Goal: Transaction & Acquisition: Purchase product/service

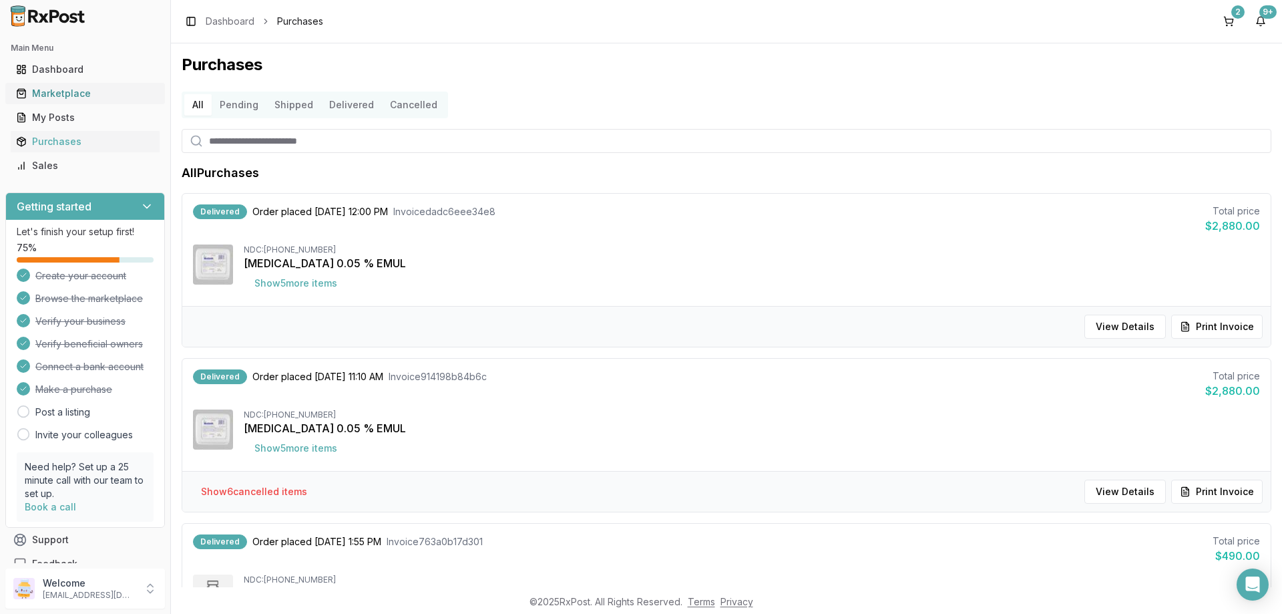
click at [74, 85] on link "Marketplace" at bounding box center [85, 93] width 149 height 24
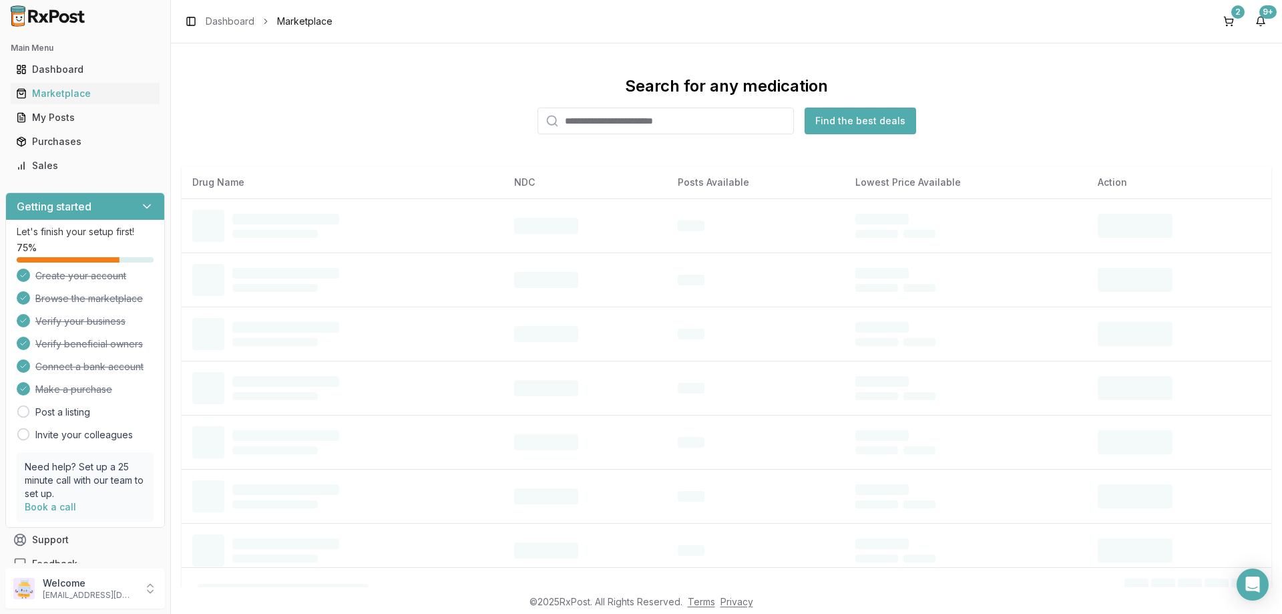
click at [609, 120] on input "search" at bounding box center [665, 120] width 256 height 27
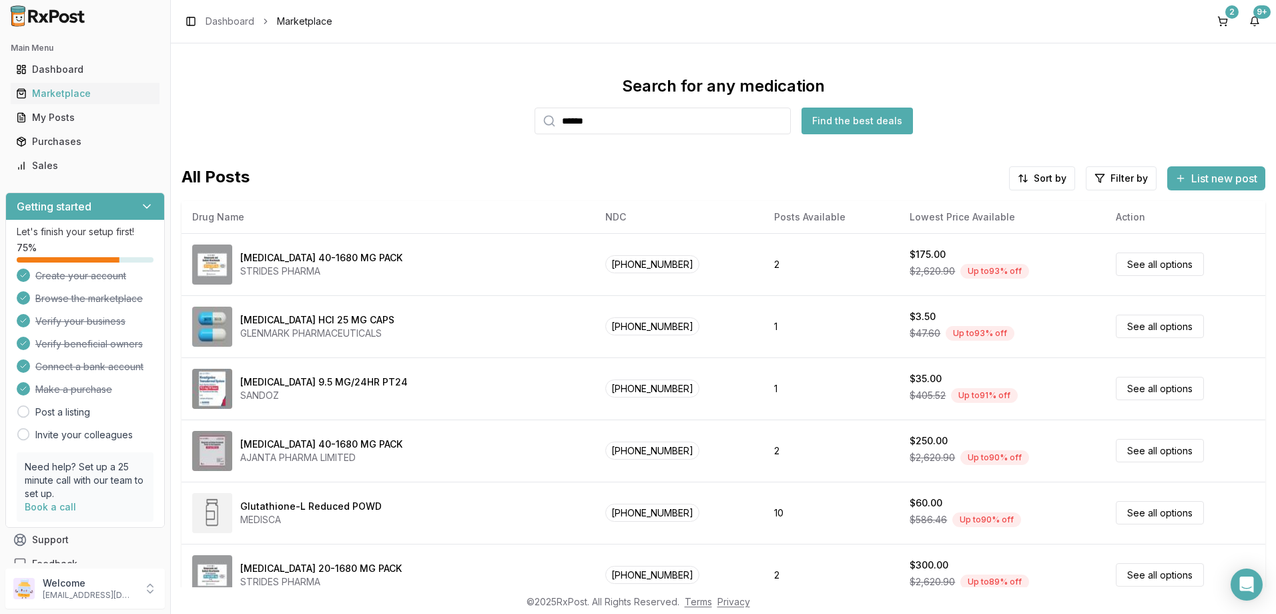
type input "******"
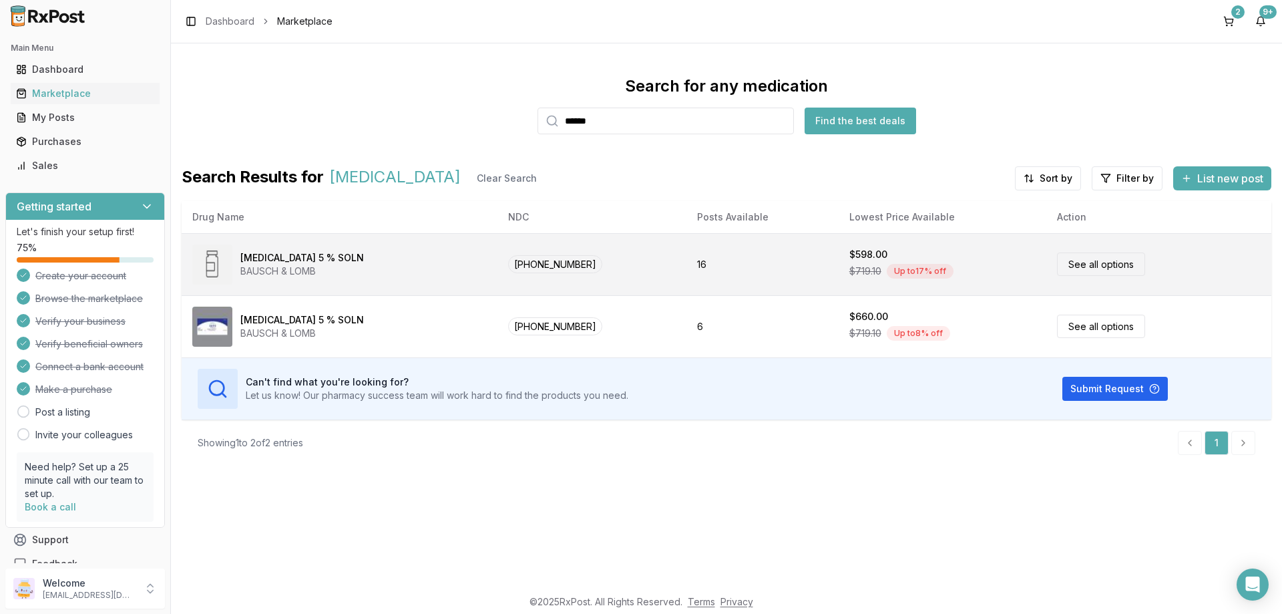
click at [767, 249] on td "16" at bounding box center [762, 264] width 152 height 62
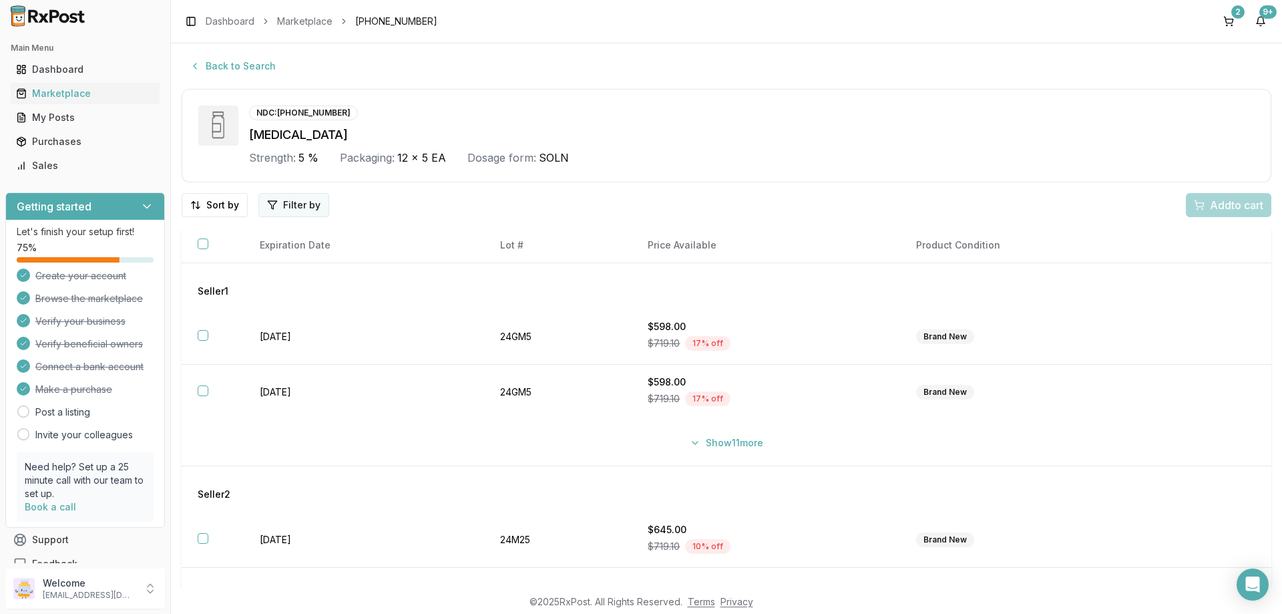
click at [273, 208] on html "Main Menu Dashboard Marketplace My Posts Purchases Sales Getting started Let's …" at bounding box center [641, 307] width 1282 height 614
click at [232, 208] on html "Main Menu Dashboard Marketplace My Posts Purchases Sales Getting started Let's …" at bounding box center [641, 307] width 1282 height 614
click at [199, 255] on div "Price (Low to High)" at bounding box center [180, 254] width 127 height 21
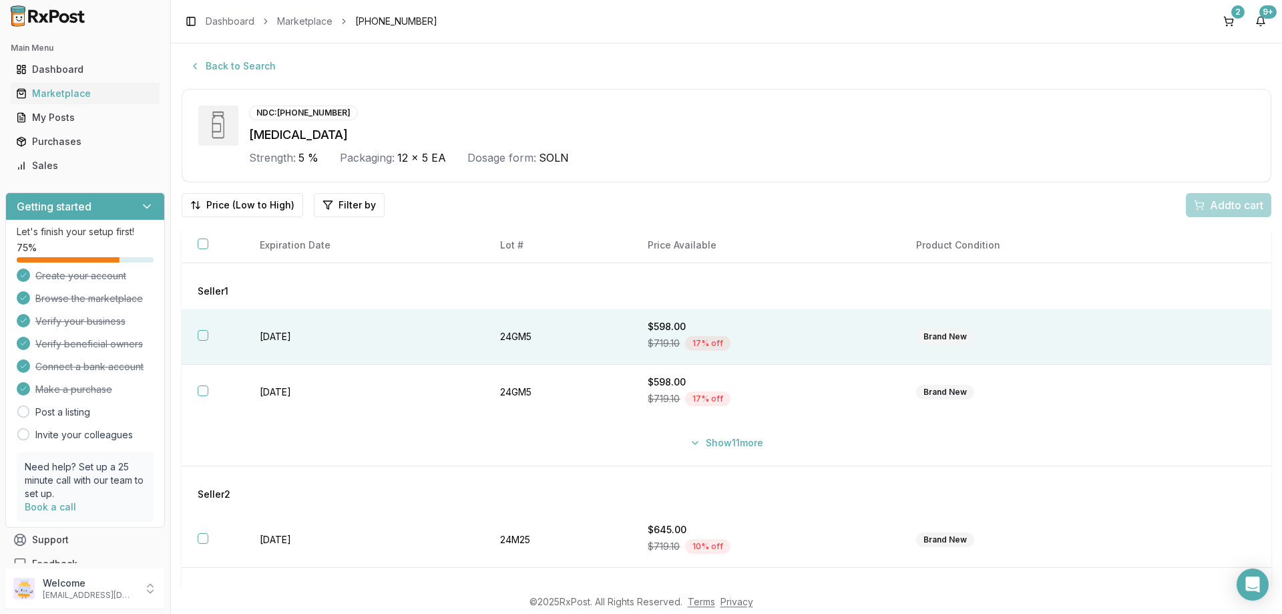
click at [210, 334] on th at bounding box center [213, 336] width 62 height 55
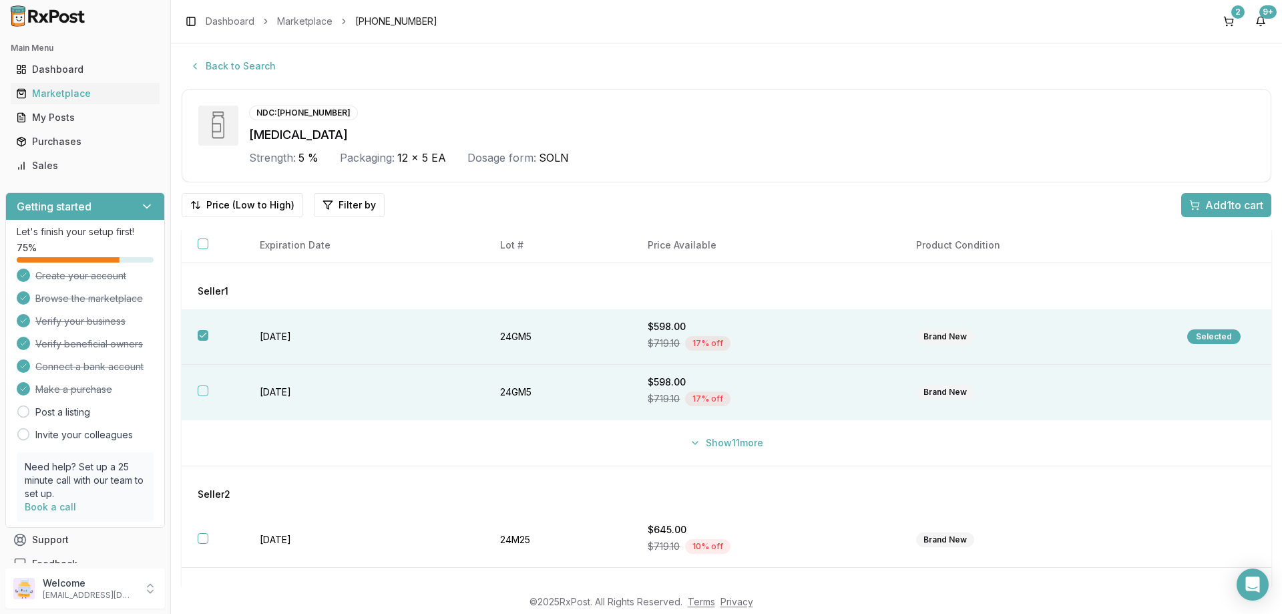
click at [200, 389] on button "button" at bounding box center [203, 390] width 11 height 11
click at [1208, 203] on span "Add 2 to cart" at bounding box center [1233, 205] width 60 height 16
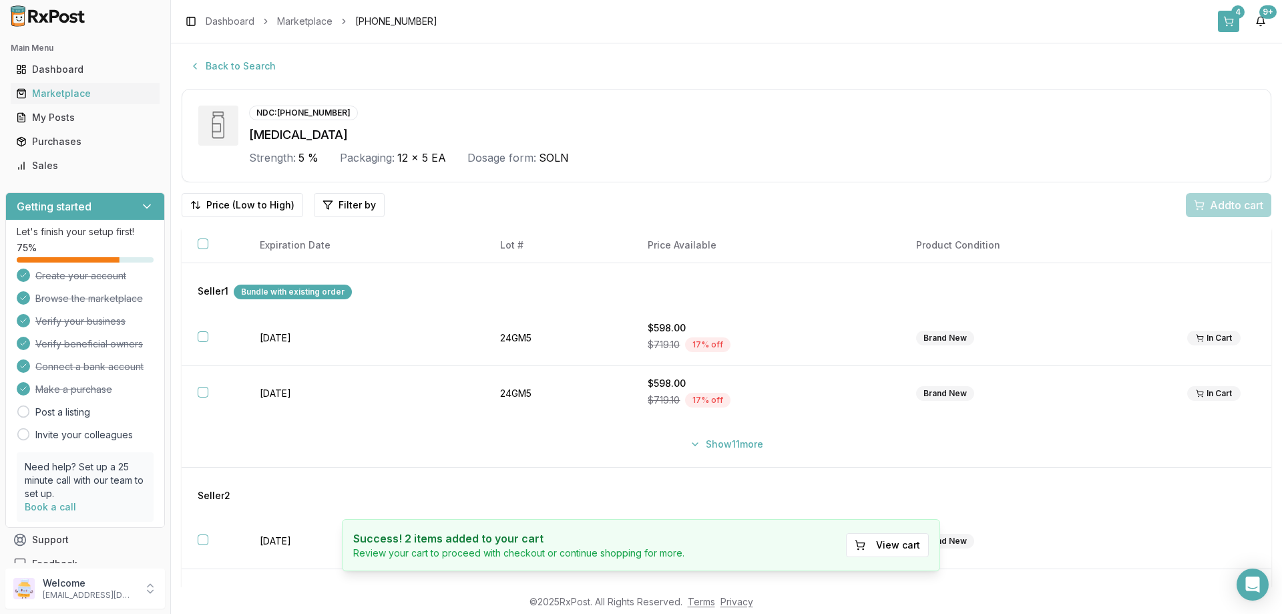
click at [1225, 20] on button "4" at bounding box center [1228, 21] width 21 height 21
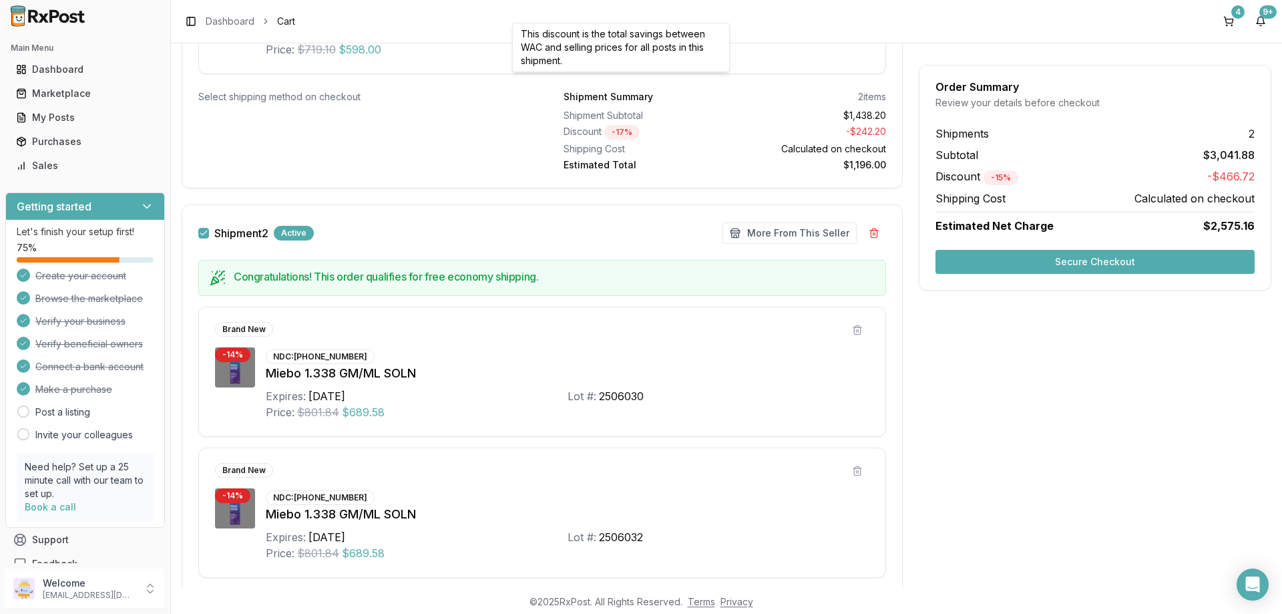
scroll to position [601, 0]
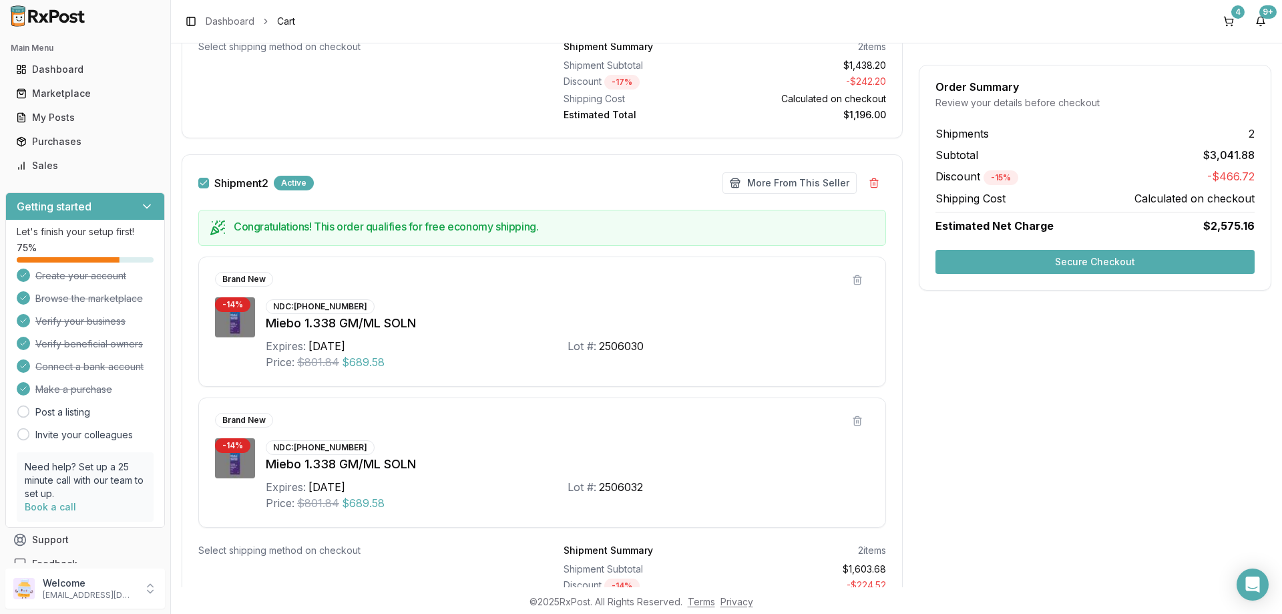
click at [1037, 266] on button "Secure Checkout" at bounding box center [1094, 262] width 319 height 24
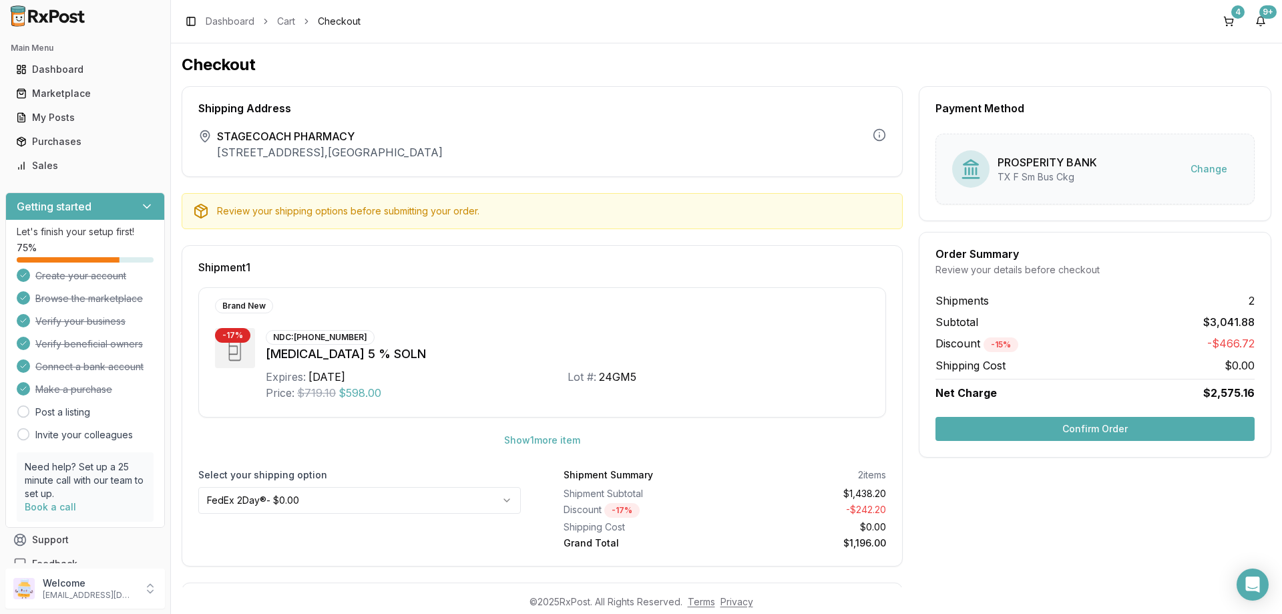
click at [1144, 427] on button "Confirm Order" at bounding box center [1094, 429] width 319 height 24
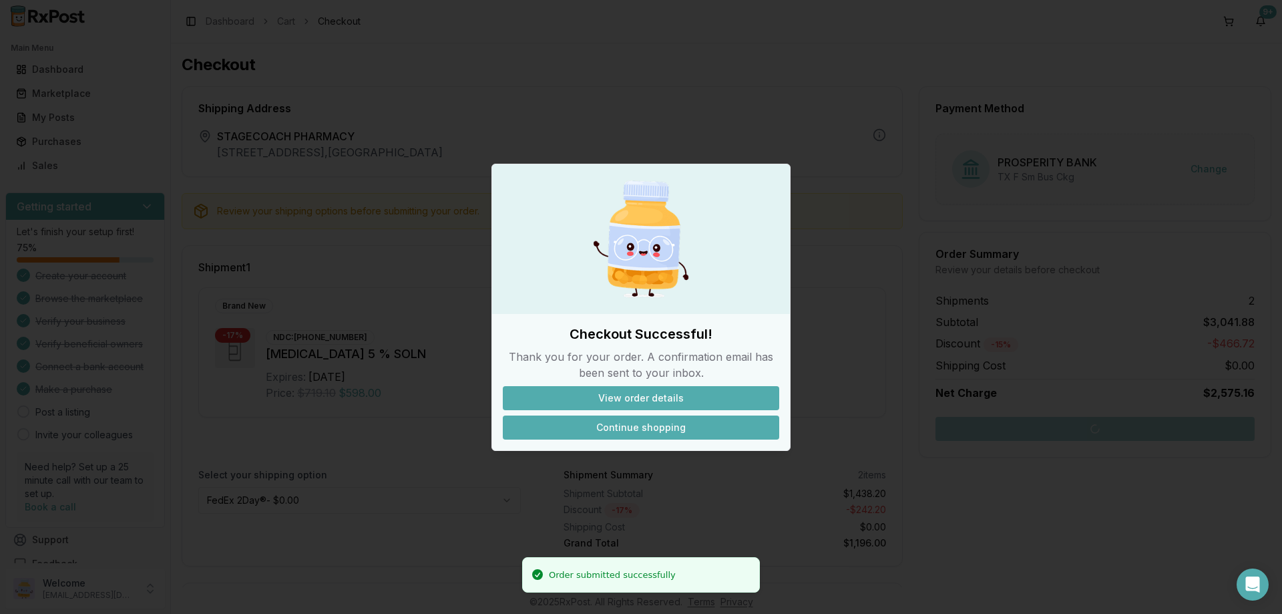
click at [662, 425] on button "Continue shopping" at bounding box center [641, 427] width 276 height 24
